Goal: Task Accomplishment & Management: Manage account settings

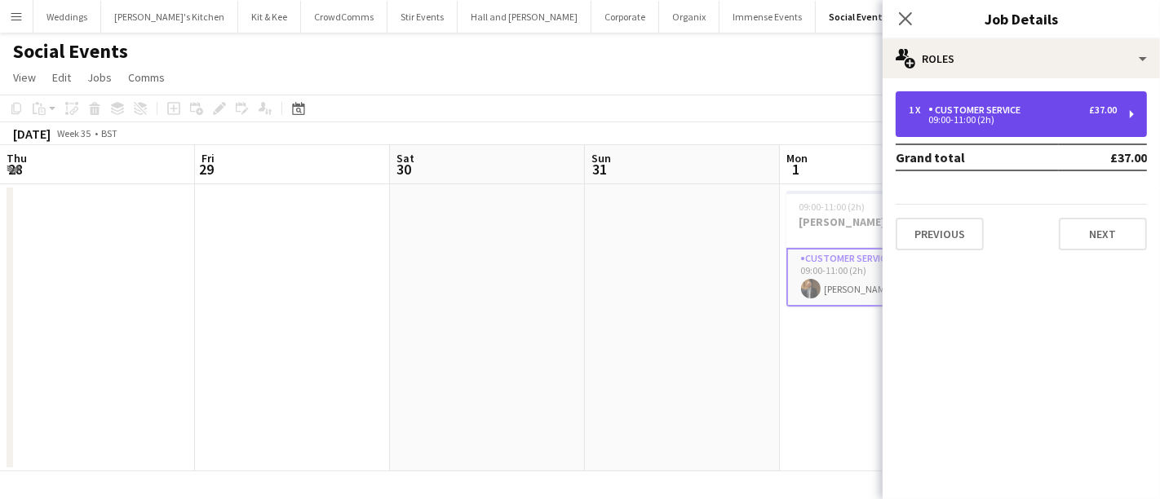
scroll to position [0, 560]
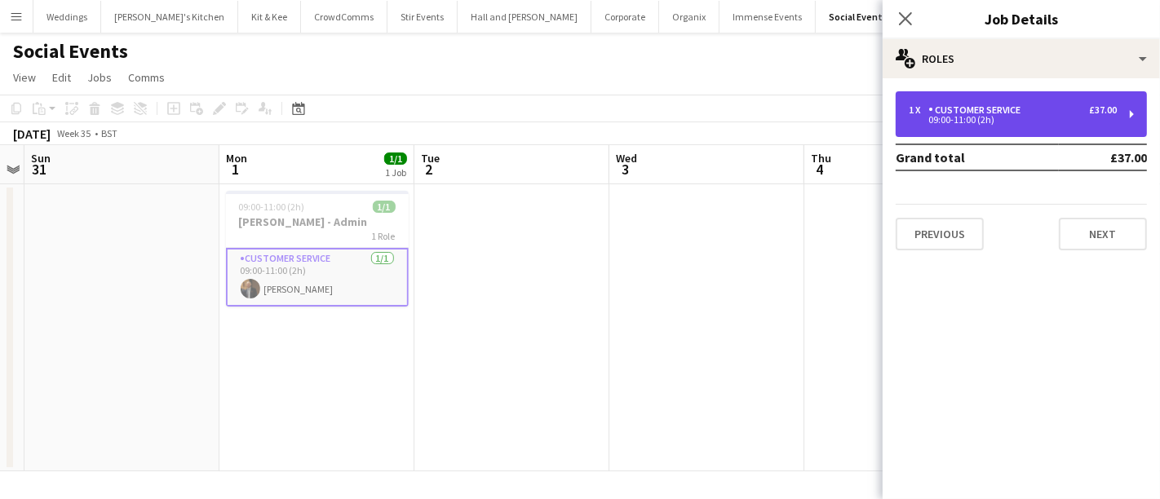
click at [968, 94] on div "1 x Customer Service £37.00 09:00-11:00 (2h)" at bounding box center [1020, 114] width 251 height 46
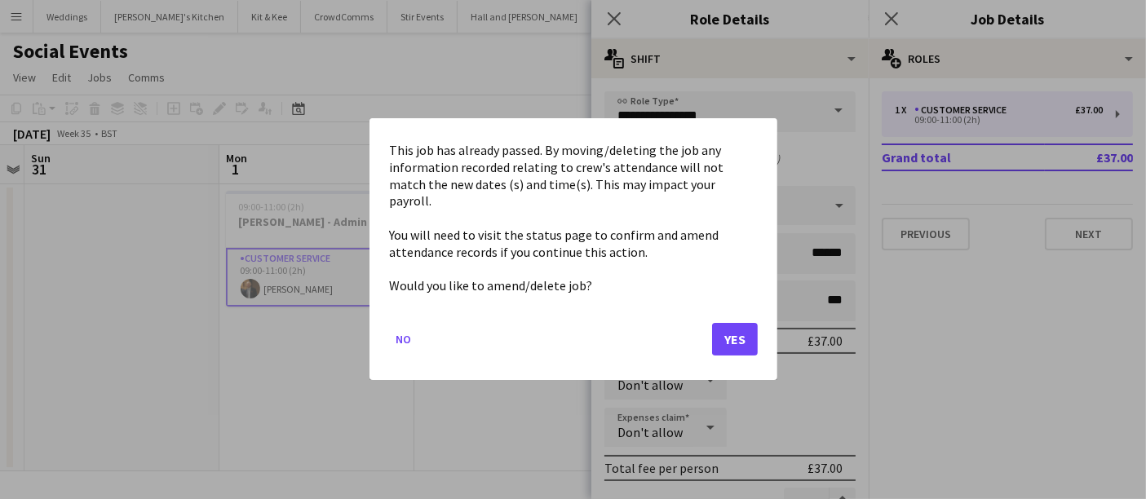
click at [552, 155] on body "Menu Boards Boards Boards All jobs Status Workforce Workforce My Workforce Recr…" at bounding box center [573, 249] width 1146 height 499
click at [722, 326] on button "Yes" at bounding box center [735, 340] width 46 height 33
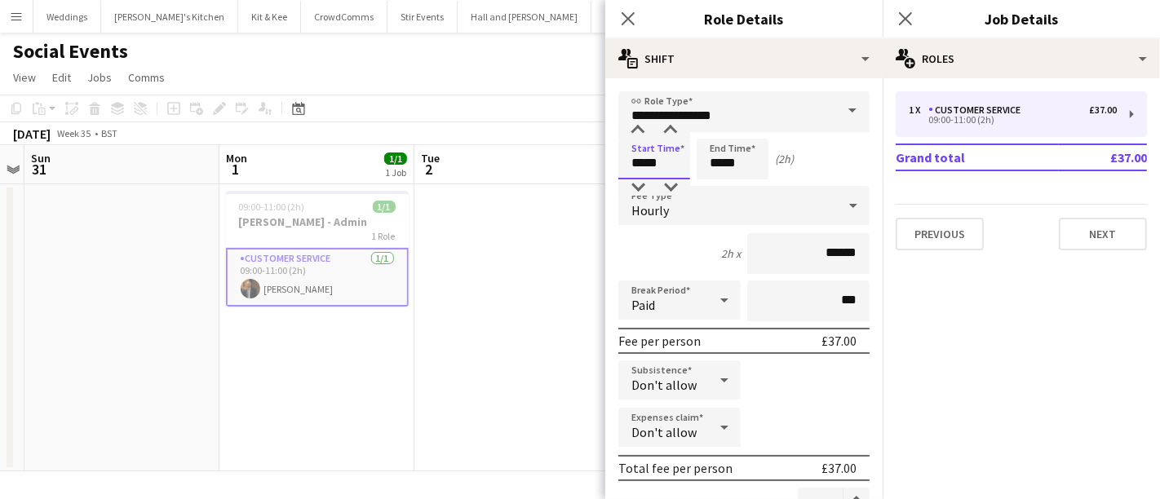
type input "*****"
drag, startPoint x: 674, startPoint y: 157, endPoint x: 624, endPoint y: 157, distance: 50.6
click at [624, 157] on input "*****" at bounding box center [654, 159] width 72 height 41
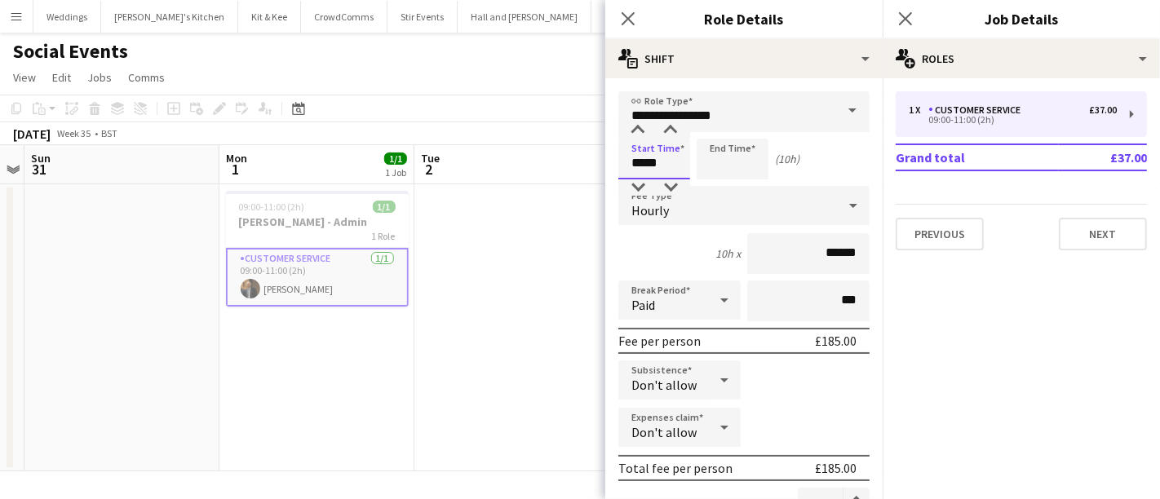
type input "*****"
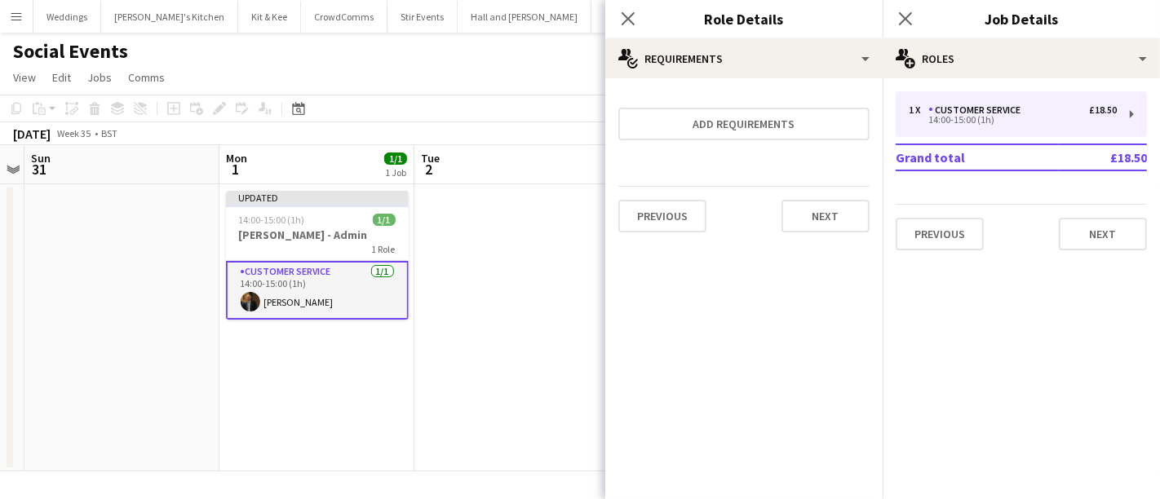
click at [500, 244] on app-date-cell at bounding box center [511, 327] width 195 height 287
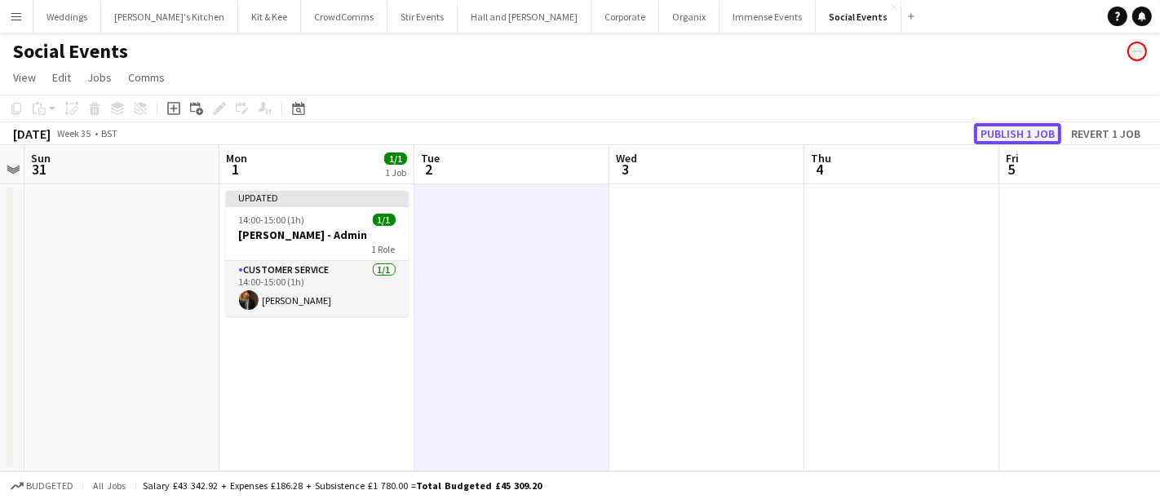
click at [1021, 130] on button "Publish 1 job" at bounding box center [1017, 133] width 87 height 21
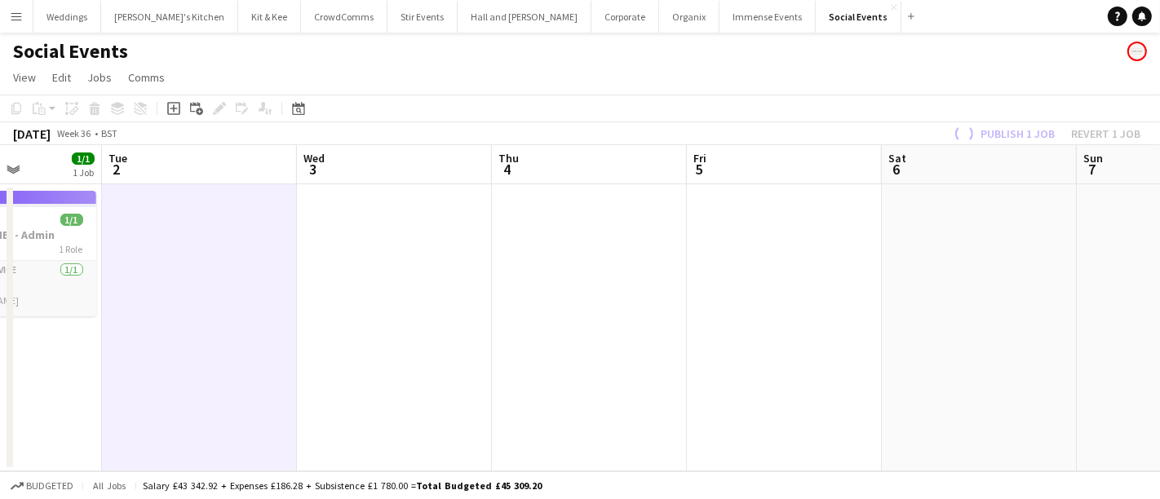
drag, startPoint x: 893, startPoint y: 368, endPoint x: 675, endPoint y: 343, distance: 219.1
click at [520, 367] on app-calendar-viewport "Sat 30 Sun 31 Mon 1 1/1 1 Job Tue 2 Wed 3 Thu 4 Fri 5 Sat 6 Sun 7 Mon 8 1/1 1 J…" at bounding box center [580, 308] width 1160 height 326
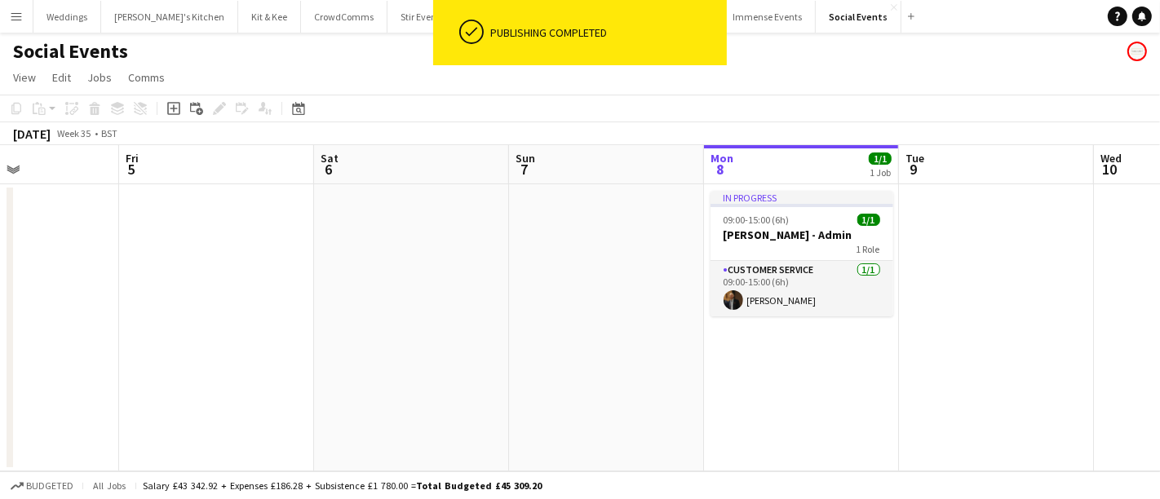
drag, startPoint x: 699, startPoint y: 361, endPoint x: 870, endPoint y: 327, distance: 174.6
click at [555, 361] on app-calendar-viewport "Tue 2 Wed 3 Thu 4 Fri 5 Sat 6 Sun 7 Mon 8 1/1 1 Job Tue 9 Wed 10 Thu 11 Fri 12 …" at bounding box center [580, 308] width 1160 height 326
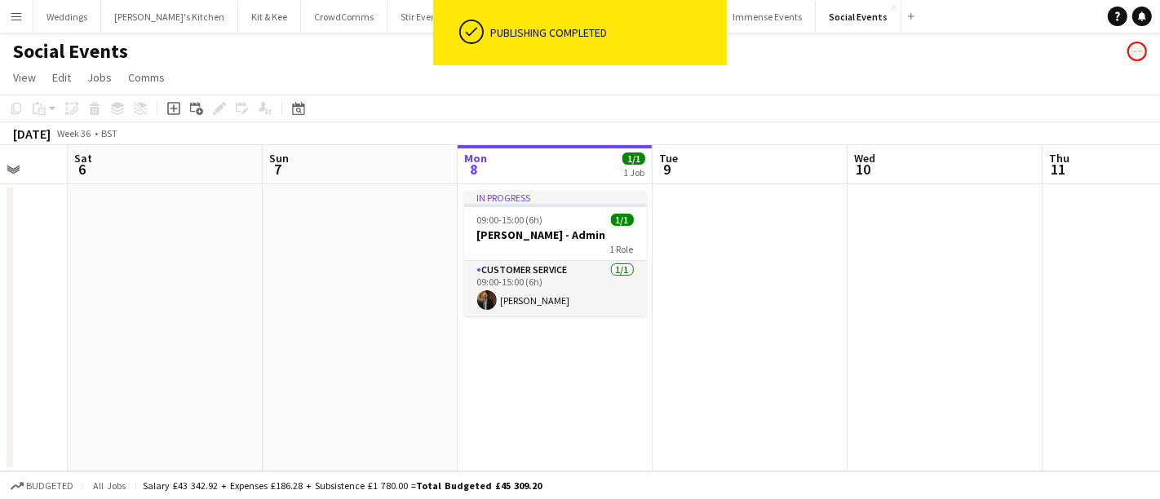
scroll to position [0, 556]
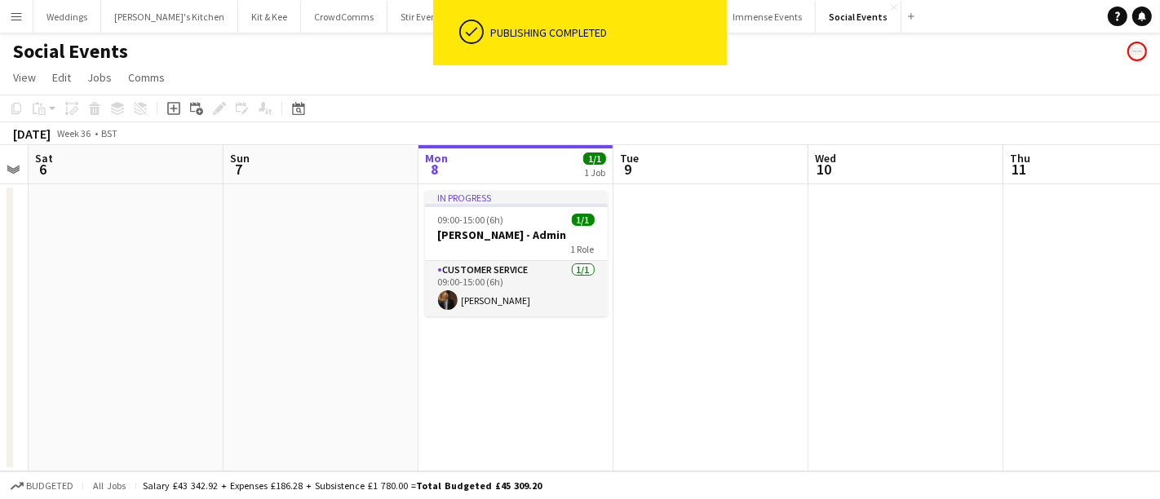
drag, startPoint x: 788, startPoint y: 341, endPoint x: 736, endPoint y: 341, distance: 51.4
click at [736, 341] on app-calendar-viewport "Wed 3 Thu 4 Fri 5 Sat 6 Sun 7 Mon 8 1/1 1 Job Tue 9 Wed 10 Thu 11 Fri 12 Sat 13…" at bounding box center [580, 308] width 1160 height 326
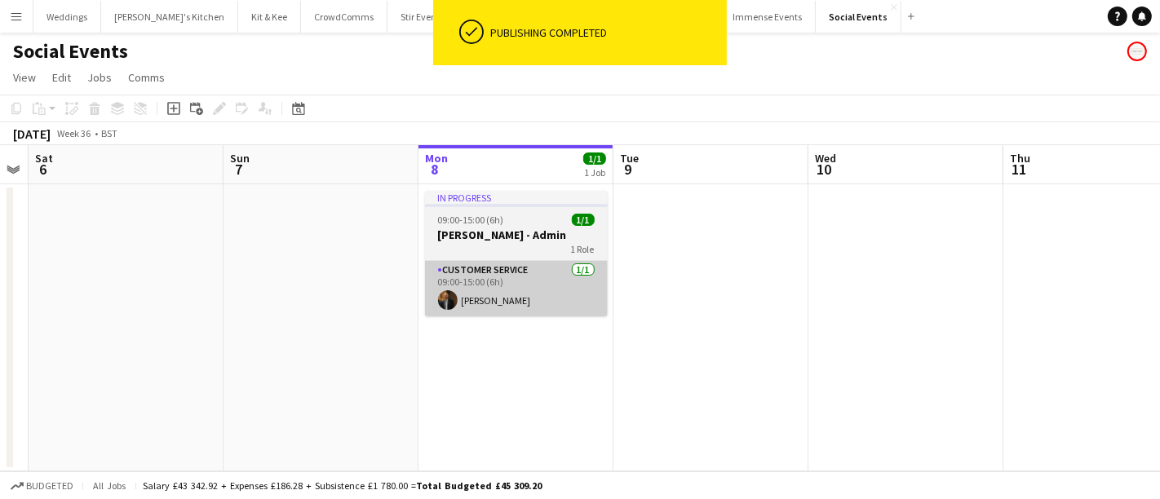
click at [501, 289] on app-card-role "Customer Service [DATE] 09:00-15:00 (6h) [PERSON_NAME]" at bounding box center [516, 288] width 183 height 55
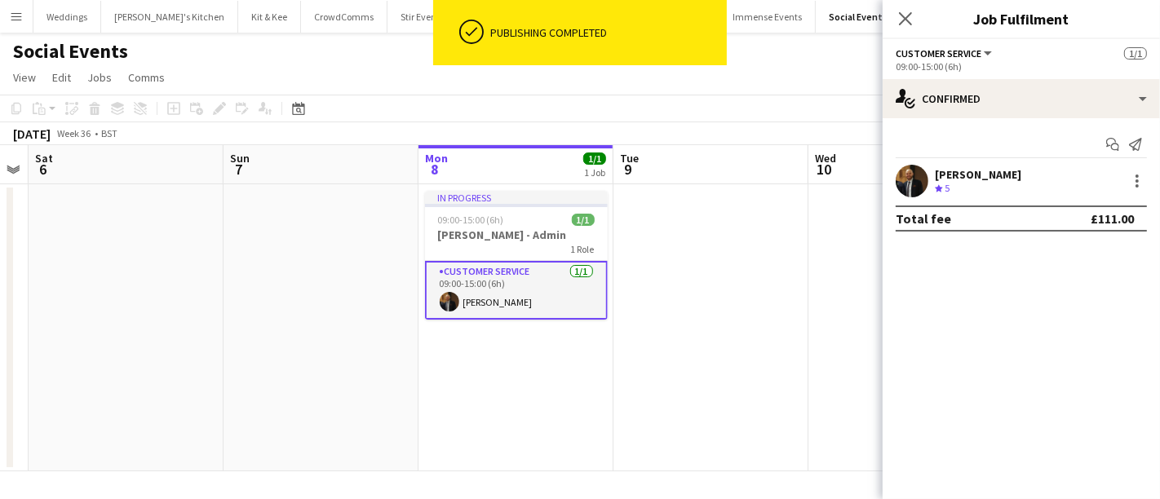
click at [647, 250] on app-date-cell at bounding box center [710, 327] width 195 height 287
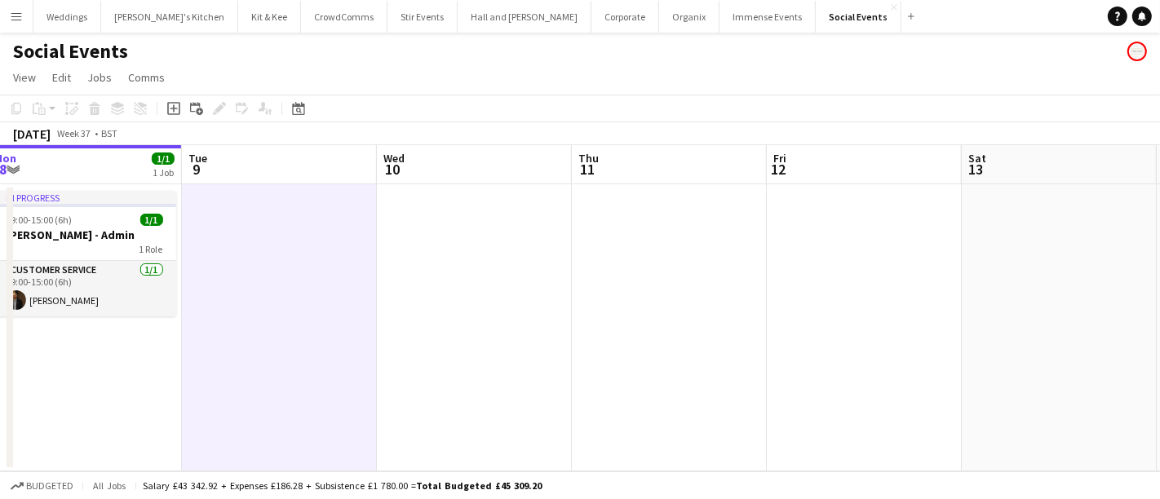
click at [444, 353] on app-calendar-viewport "Fri 5 Sat 6 Sun 7 Mon 8 1/1 1 Job Tue 9 Wed 10 Thu 11 Fri 12 Sat 13 Sun 14 Mon …" at bounding box center [580, 308] width 1160 height 326
